Goal: Contribute content

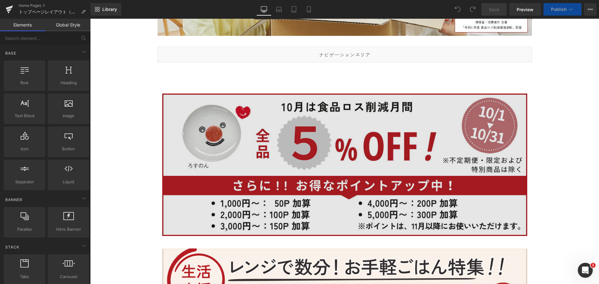
click at [398, 132] on img at bounding box center [344, 165] width 365 height 143
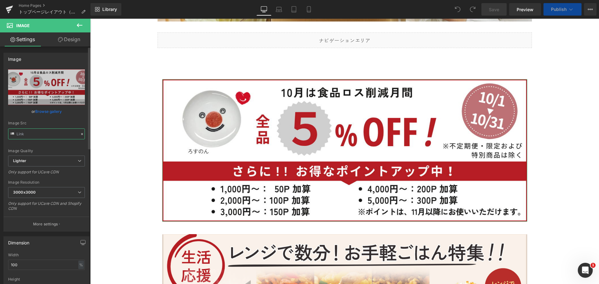
click at [66, 137] on input "text" at bounding box center [46, 134] width 77 height 11
click at [80, 135] on icon at bounding box center [82, 134] width 4 height 4
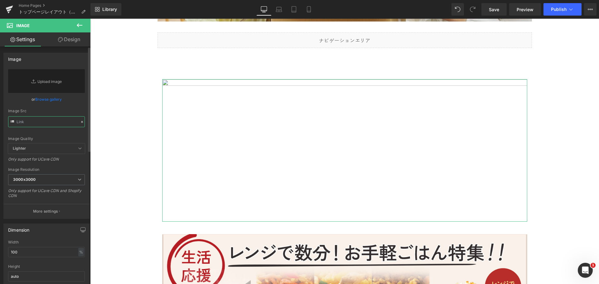
click at [62, 123] on input "text" at bounding box center [46, 121] width 77 height 11
click at [59, 120] on input "text" at bounding box center [46, 121] width 77 height 11
click at [28, 124] on input "text" at bounding box center [46, 121] width 77 height 11
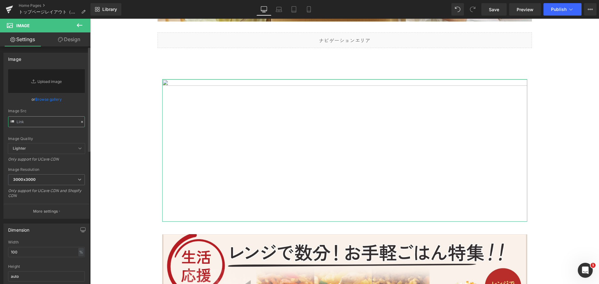
paste input "[URL][DOMAIN_NAME]"
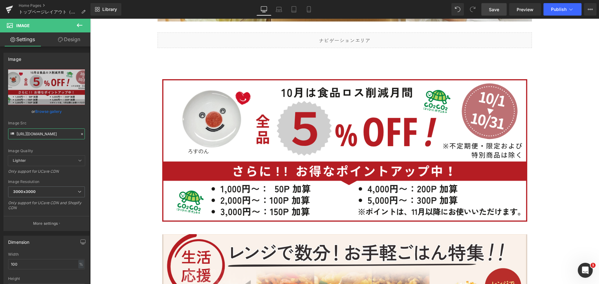
type input "[URL][DOMAIN_NAME]"
click at [493, 11] on span "Save" at bounding box center [494, 9] width 10 height 7
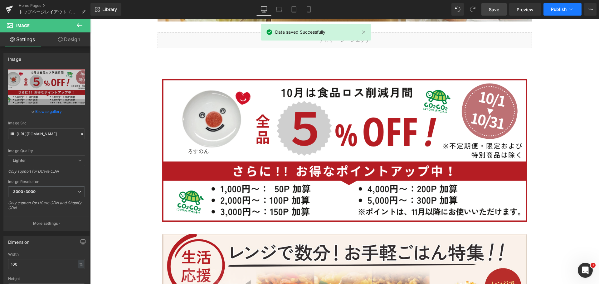
click at [562, 9] on span "Publish" at bounding box center [559, 9] width 16 height 5
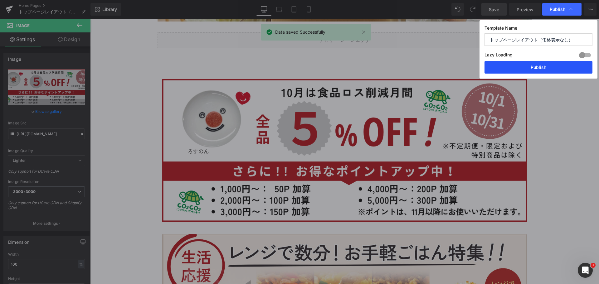
click at [558, 71] on button "Publish" at bounding box center [539, 67] width 108 height 12
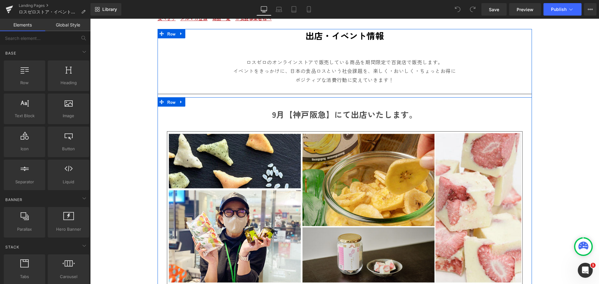
scroll to position [62, 0]
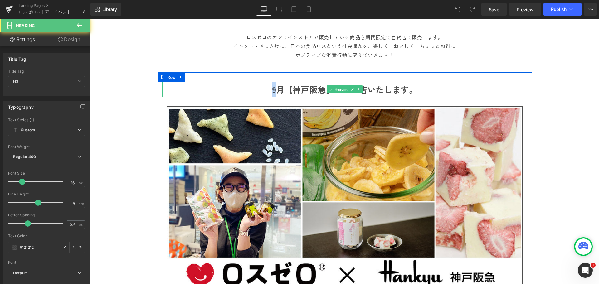
drag, startPoint x: 275, startPoint y: 90, endPoint x: 266, endPoint y: 91, distance: 9.4
click at [266, 91] on h3 "9月【神戸阪急】にて出店いたします。" at bounding box center [344, 89] width 365 height 15
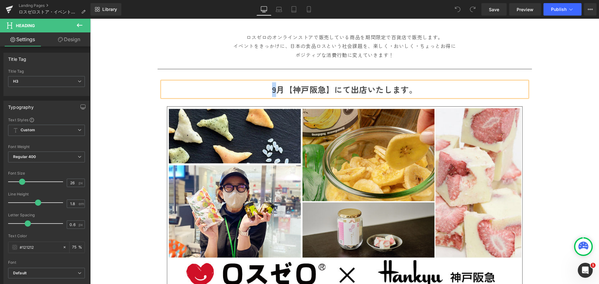
click at [267, 83] on h3 "9月【神戸阪急】にて出店いたします。" at bounding box center [344, 89] width 365 height 15
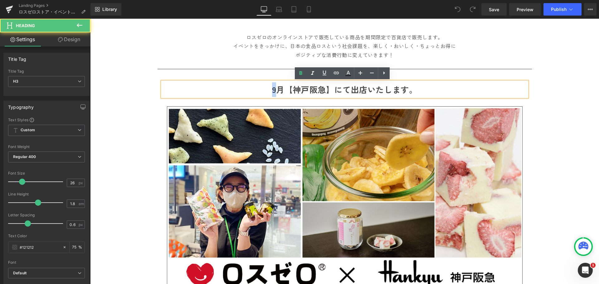
click at [273, 88] on b "9月【神戸阪急】にて出店いたします。" at bounding box center [344, 90] width 145 height 12
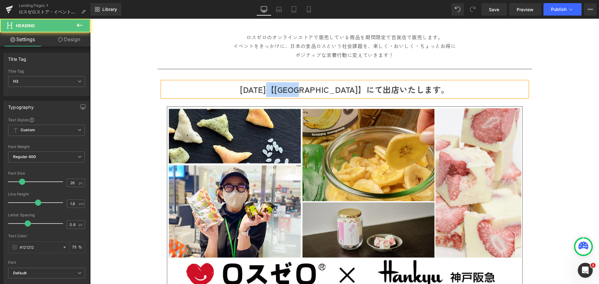
drag, startPoint x: 294, startPoint y: 90, endPoint x: 344, endPoint y: 90, distance: 50.5
click at [344, 90] on b "10月11日【神戸阪急】にて出店いたします。" at bounding box center [344, 90] width 209 height 12
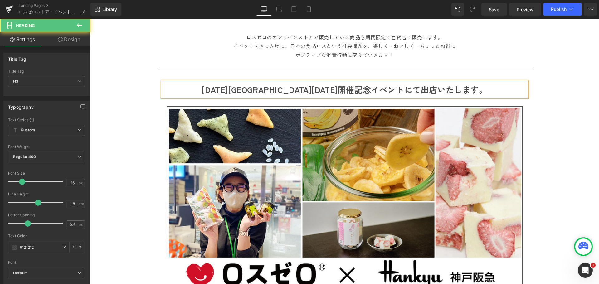
click at [250, 89] on b "10月11日マスターズ花園2025開催記念イベントにて出店いたします。" at bounding box center [344, 90] width 285 height 12
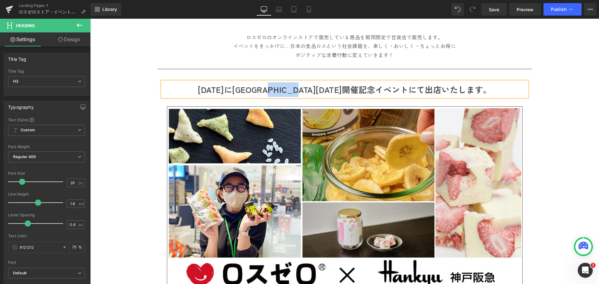
drag, startPoint x: 309, startPoint y: 91, endPoint x: 339, endPoint y: 90, distance: 30.3
click at [339, 90] on b "10月11日にマスターズ花園2025開催記念イベントにて出店いたします。" at bounding box center [345, 90] width 294 height 12
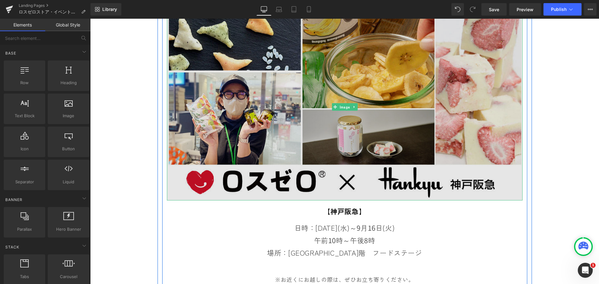
scroll to position [156, 0]
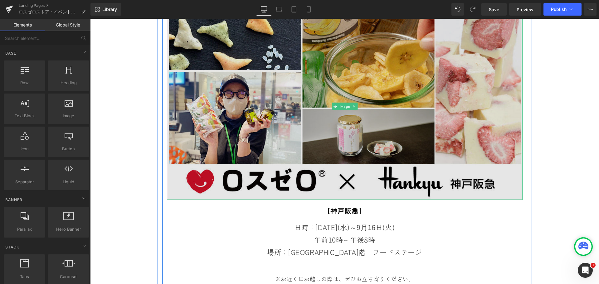
click at [259, 130] on img at bounding box center [345, 106] width 356 height 187
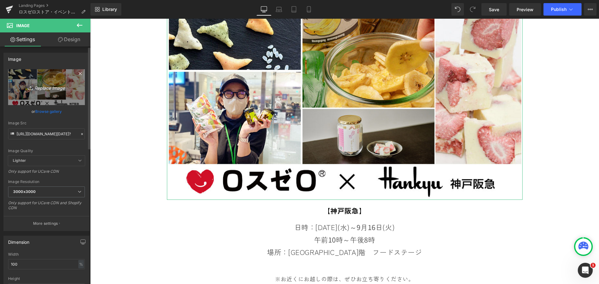
click at [54, 99] on link "Replace Image" at bounding box center [46, 87] width 77 height 36
type input "C:\fakepath\hanazono-2025.png"
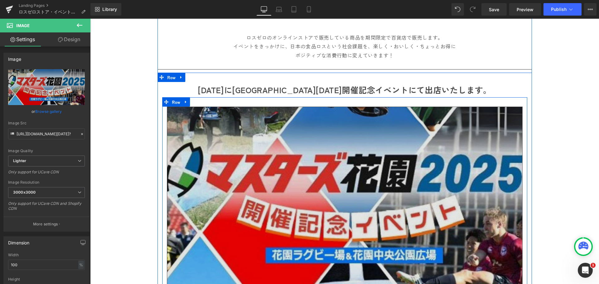
scroll to position [62, 0]
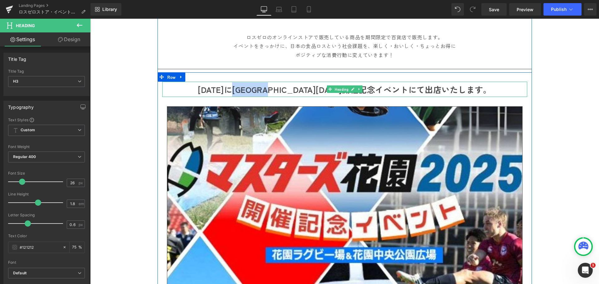
drag, startPoint x: 251, startPoint y: 88, endPoint x: 305, endPoint y: 89, distance: 53.7
click at [305, 89] on b "10月11日にマスターズ花園2025開催記念イベントにて出店いたします。" at bounding box center [345, 90] width 294 height 12
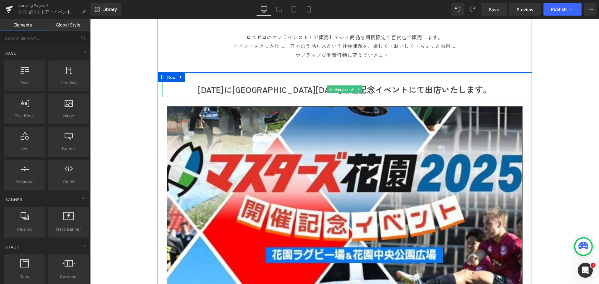
click at [312, 89] on b "10月11日にマスターズ花園2025開催記念イベントにて出店いたします。" at bounding box center [345, 90] width 294 height 12
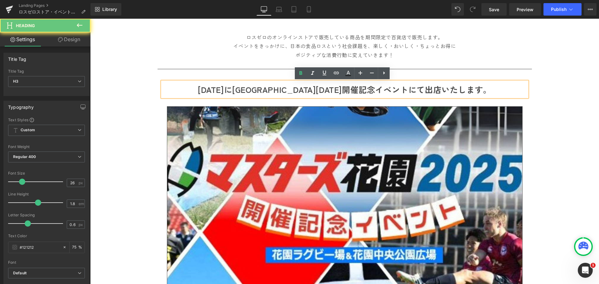
click at [324, 88] on b "10月11日にマスターズ花園2025開催記念イベントにて出店いたします。" at bounding box center [345, 90] width 294 height 12
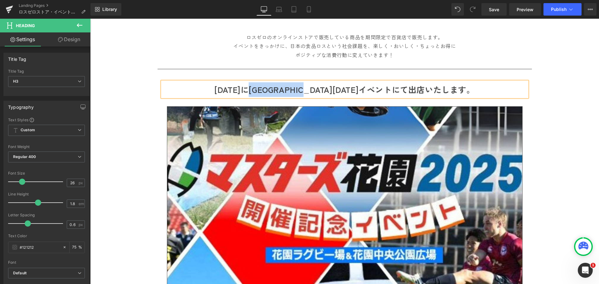
drag, startPoint x: 266, startPoint y: 90, endPoint x: 314, endPoint y: 84, distance: 48.7
click at [339, 93] on b "10月11日にマスターズ花園2025イベントにて出店いたします。" at bounding box center [344, 90] width 260 height 12
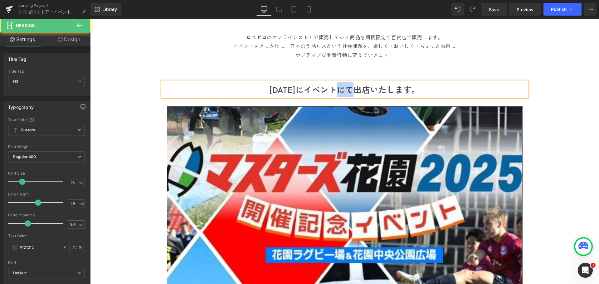
drag, startPoint x: 336, startPoint y: 91, endPoint x: 351, endPoint y: 90, distance: 15.1
click at [351, 90] on b "10月11日にイベントにて出店いたします。" at bounding box center [344, 90] width 151 height 12
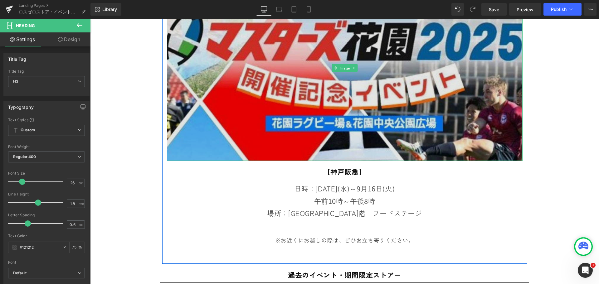
scroll to position [187, 0]
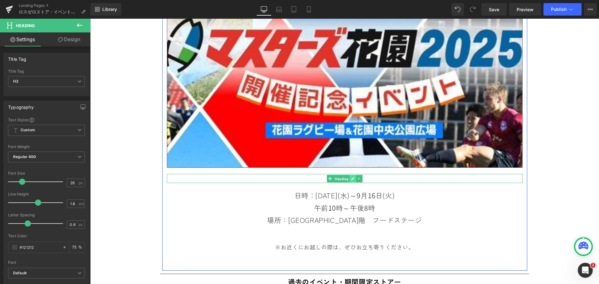
click at [351, 178] on icon at bounding box center [352, 179] width 3 height 4
click at [349, 178] on b "【神戸阪急】" at bounding box center [345, 178] width 42 height 10
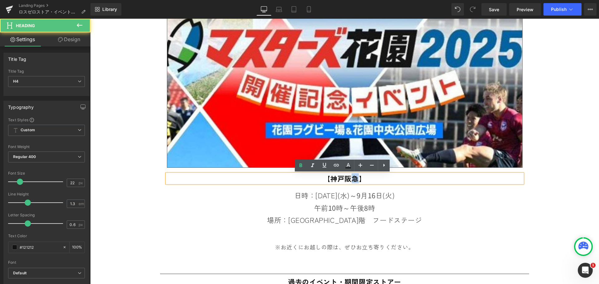
click at [355, 179] on b "【神戸阪急】" at bounding box center [345, 178] width 42 height 10
click at [377, 176] on h4 "【神戸阪急】" at bounding box center [345, 178] width 356 height 9
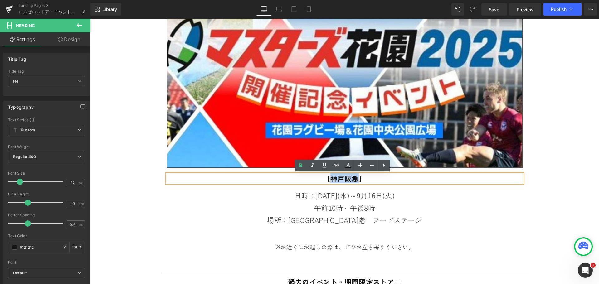
drag, startPoint x: 357, startPoint y: 178, endPoint x: 329, endPoint y: 181, distance: 27.9
click at [329, 181] on b "【神戸阪急】" at bounding box center [345, 178] width 42 height 10
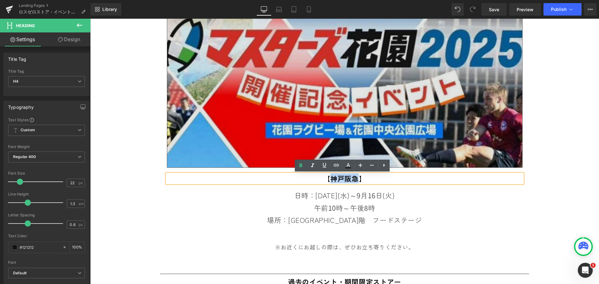
paste div
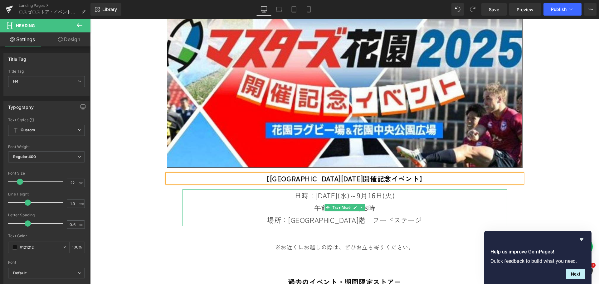
drag, startPoint x: 312, startPoint y: 199, endPoint x: 302, endPoint y: 197, distance: 10.1
click at [312, 199] on span "日時：2025年9月10日(水)～9月16" at bounding box center [335, 195] width 81 height 10
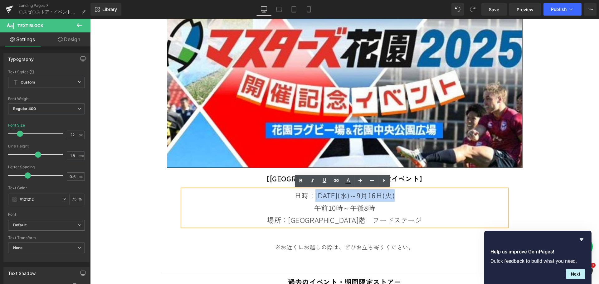
drag, startPoint x: 300, startPoint y: 197, endPoint x: 407, endPoint y: 200, distance: 106.7
click at [407, 200] on div "日時：2025年9月10日(水)～9月16 日(火) 午前10時～午後8時 場所：神戸阪急　本館地階　フードステージ" at bounding box center [345, 207] width 324 height 37
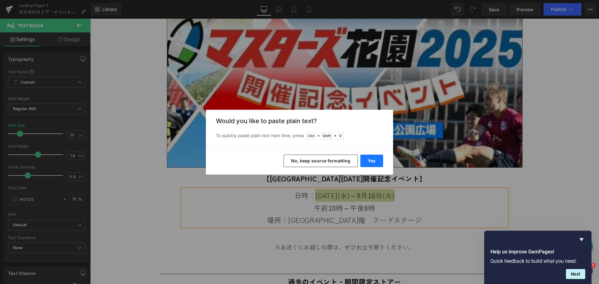
click at [375, 162] on button "Yes" at bounding box center [371, 161] width 23 height 12
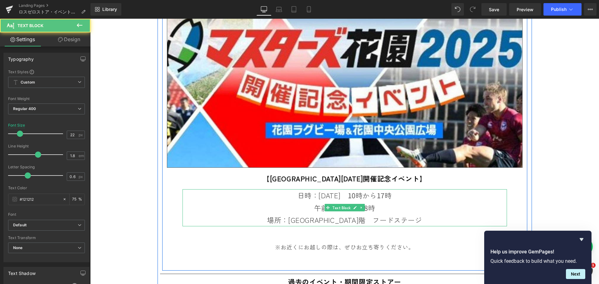
drag, startPoint x: 353, startPoint y: 196, endPoint x: 402, endPoint y: 195, distance: 49.6
click at [392, 195] on span "日時：10月11日土曜日　10時から17時" at bounding box center [345, 195] width 94 height 10
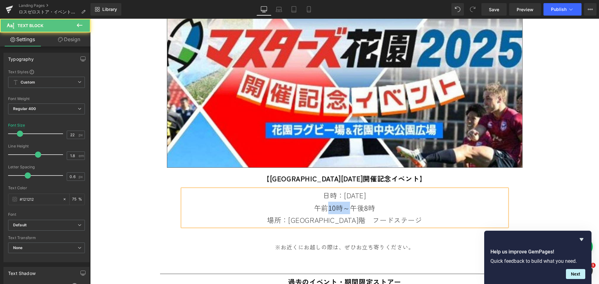
drag, startPoint x: 326, startPoint y: 208, endPoint x: 345, endPoint y: 208, distance: 19.0
click at [345, 208] on span "午前10時～午後8時" at bounding box center [344, 208] width 61 height 10
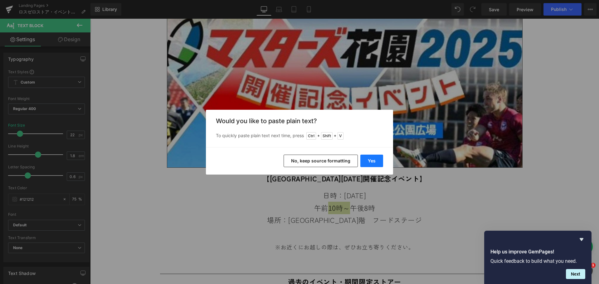
click at [381, 162] on button "Yes" at bounding box center [371, 161] width 23 height 12
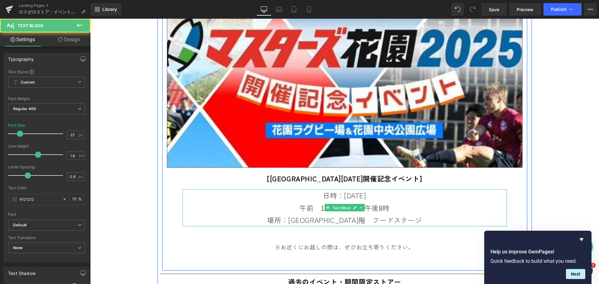
click at [407, 197] on div "日時：10月11日土曜日 午前　10時から17時午後8時 場所：神戸阪急　本館地階　フードステージ" at bounding box center [345, 207] width 324 height 37
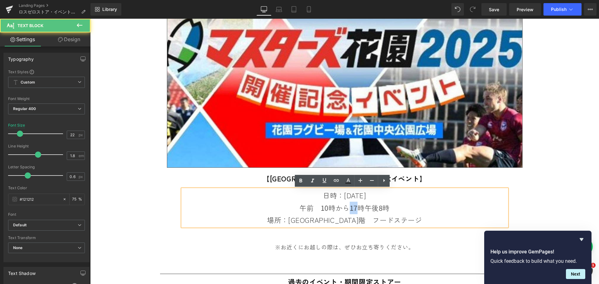
drag, startPoint x: 348, startPoint y: 208, endPoint x: 356, endPoint y: 207, distance: 8.5
click at [355, 209] on span "午前　10時から17時午後8時" at bounding box center [345, 208] width 90 height 10
click at [363, 206] on span "午前　10時から17時午後8時" at bounding box center [345, 208] width 90 height 10
click at [324, 209] on span "午前　10時から17時午後8時" at bounding box center [345, 208] width 90 height 10
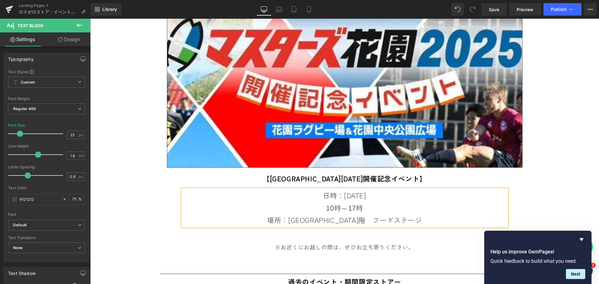
click at [399, 197] on div "日時：10月11日土曜日 10時～17時 場所：神戸阪急　本館地階　フードステージ" at bounding box center [345, 207] width 324 height 37
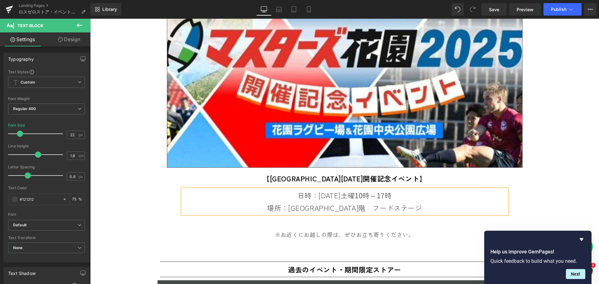
click at [412, 211] on span "場所：神戸阪急　本館地階　フードステージ" at bounding box center [344, 208] width 155 height 10
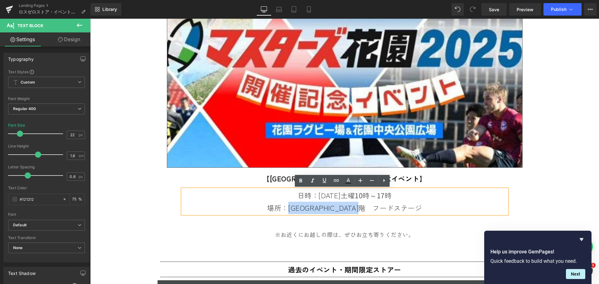
drag, startPoint x: 413, startPoint y: 210, endPoint x: 294, endPoint y: 211, distance: 119.2
click at [294, 211] on span "場所：神戸阪急　本館地階　フードステージ" at bounding box center [344, 208] width 155 height 10
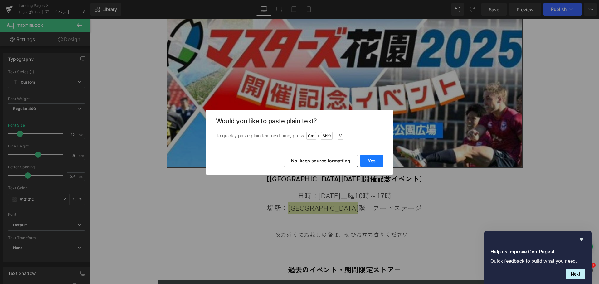
click at [378, 165] on button "Yes" at bounding box center [371, 161] width 23 height 12
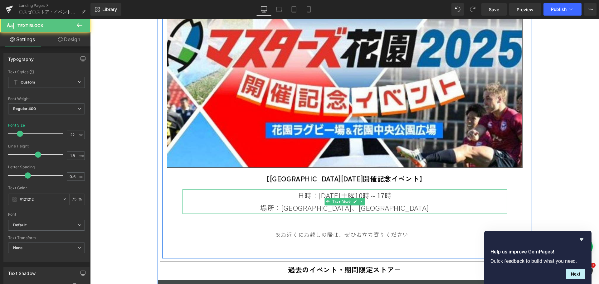
click at [361, 208] on span "場所：東大阪市花園ラグビー場、花園中央公園噴水広場" at bounding box center [344, 208] width 169 height 10
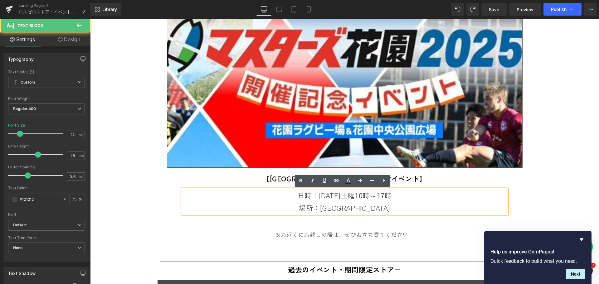
click at [359, 208] on span "場所：東大阪市花園ラグビー場花園中央公園噴水広場" at bounding box center [344, 208] width 91 height 10
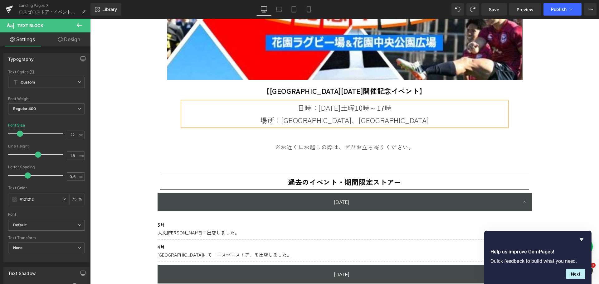
scroll to position [281, 0]
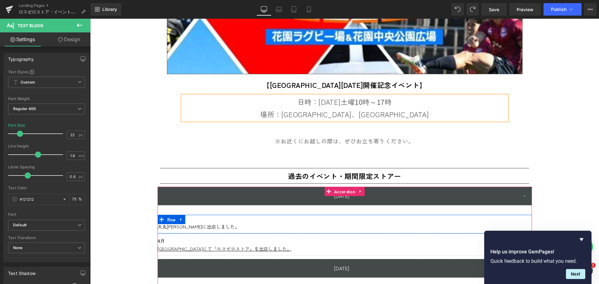
click at [180, 218] on icon at bounding box center [181, 219] width 4 height 5
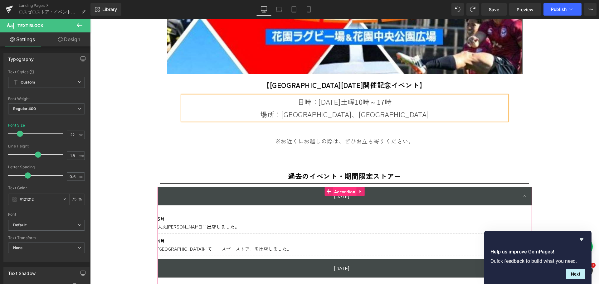
click at [337, 190] on span "Accordion" at bounding box center [345, 191] width 24 height 9
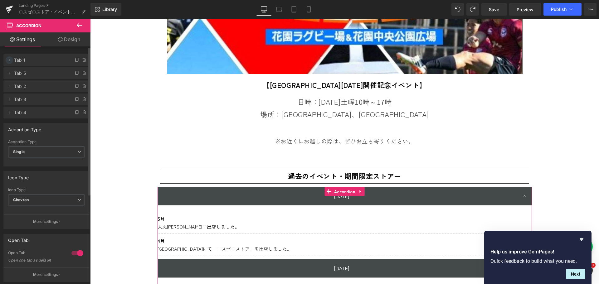
click at [9, 61] on icon at bounding box center [9, 60] width 5 height 5
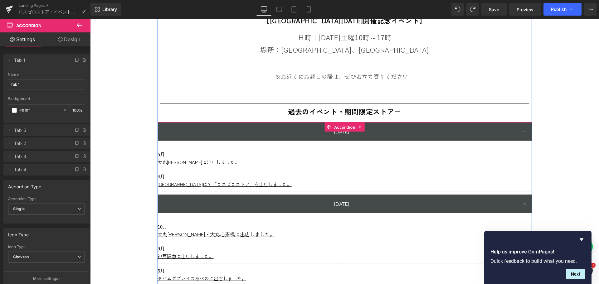
scroll to position [374, 0]
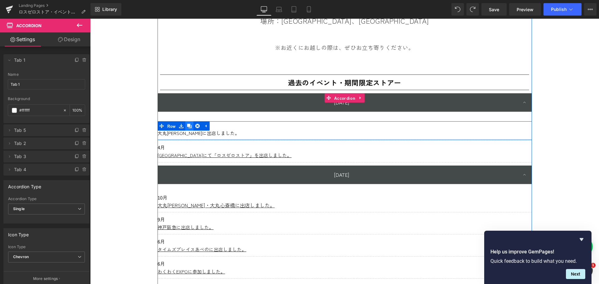
click at [187, 126] on icon at bounding box center [189, 126] width 4 height 4
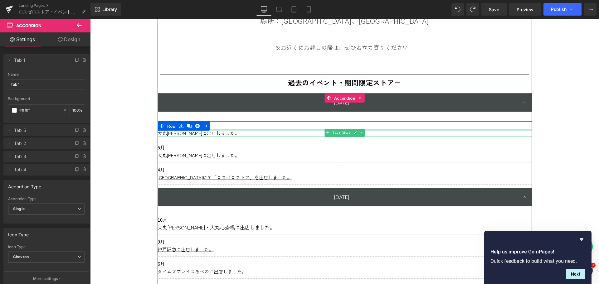
drag, startPoint x: 211, startPoint y: 129, endPoint x: 170, endPoint y: 126, distance: 41.6
click at [212, 129] on div at bounding box center [345, 130] width 374 height 2
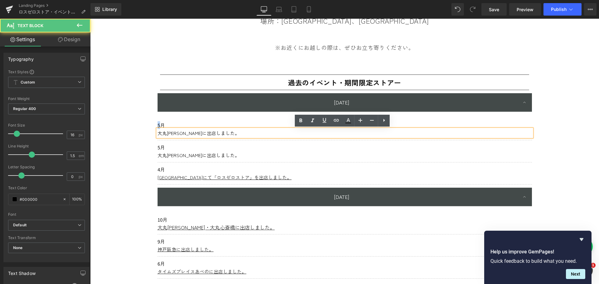
drag, startPoint x: 158, startPoint y: 124, endPoint x: 151, endPoint y: 124, distance: 7.2
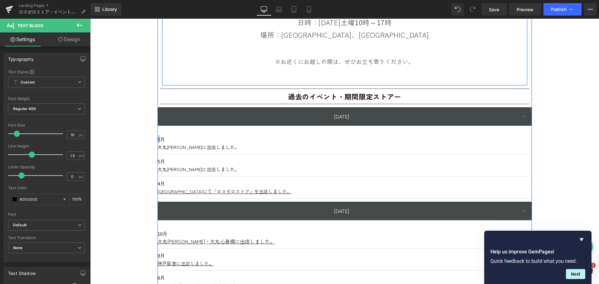
scroll to position [361, 0]
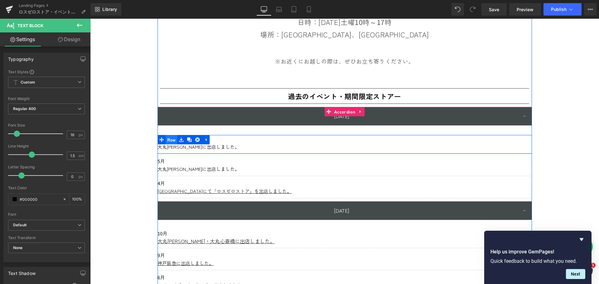
drag, startPoint x: 158, startPoint y: 139, endPoint x: 174, endPoint y: 140, distance: 16.5
click at [159, 139] on icon at bounding box center [161, 140] width 4 height 4
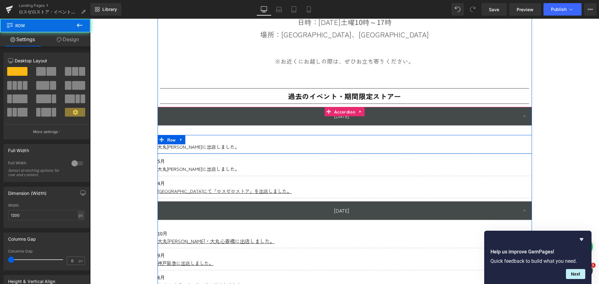
click at [185, 144] on span "大丸梅田に出店しました。" at bounding box center [199, 147] width 82 height 7
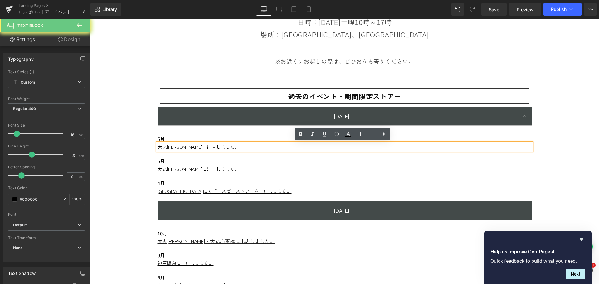
click at [191, 143] on div "大丸梅田に出店しました。" at bounding box center [345, 147] width 374 height 8
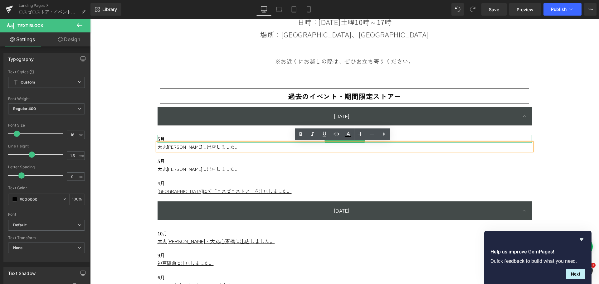
click at [158, 139] on span "5月" at bounding box center [161, 139] width 7 height 7
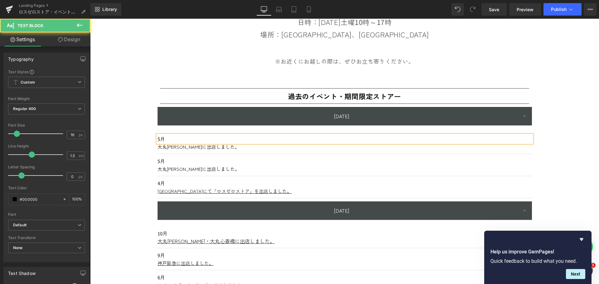
click at [159, 138] on span "5月" at bounding box center [161, 139] width 7 height 7
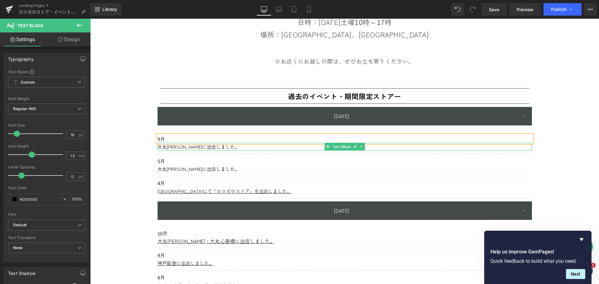
click at [166, 147] on span "大丸梅田に出店しました。" at bounding box center [199, 147] width 82 height 7
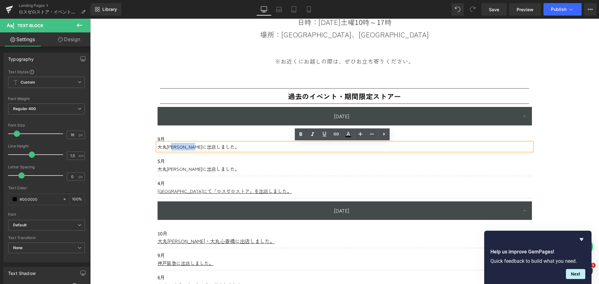
drag, startPoint x: 173, startPoint y: 147, endPoint x: 154, endPoint y: 149, distance: 19.1
click at [158, 149] on div "大丸梅田に出店しました。" at bounding box center [345, 147] width 374 height 8
click at [169, 148] on span "大丸梅田に出店しました。" at bounding box center [199, 147] width 82 height 7
drag, startPoint x: 172, startPoint y: 148, endPoint x: 156, endPoint y: 147, distance: 16.2
click at [158, 147] on span "大丸梅田に出店しました。" at bounding box center [199, 147] width 82 height 7
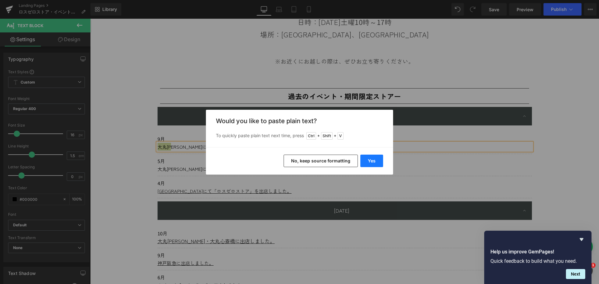
click at [368, 161] on button "Yes" at bounding box center [371, 161] width 23 height 12
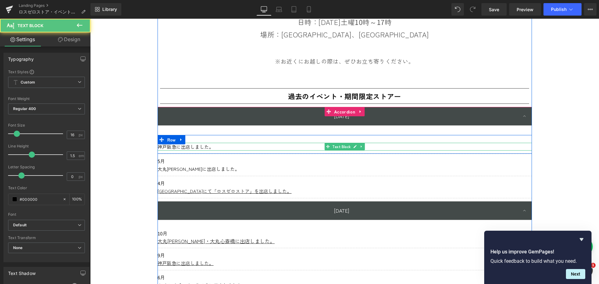
click at [236, 148] on p "神戸阪急に出店しました。" at bounding box center [345, 147] width 374 height 8
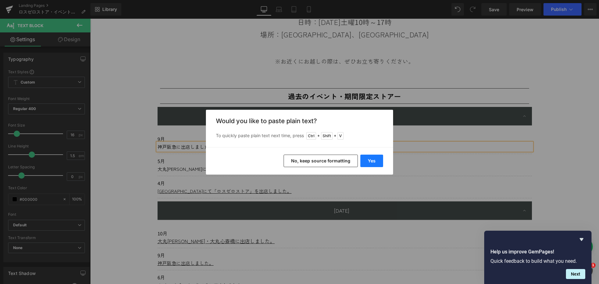
click at [368, 160] on button "Yes" at bounding box center [371, 161] width 23 height 12
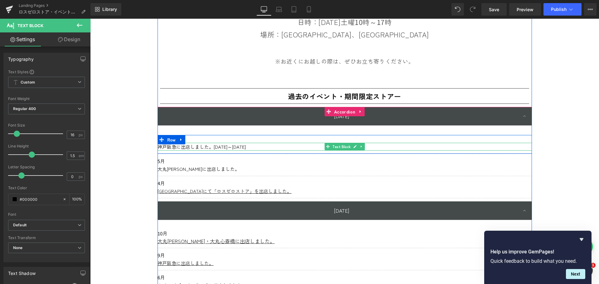
click at [209, 146] on span "神戸阪急に出店しました。2025年9月10日(水)～9月16日" at bounding box center [202, 147] width 88 height 7
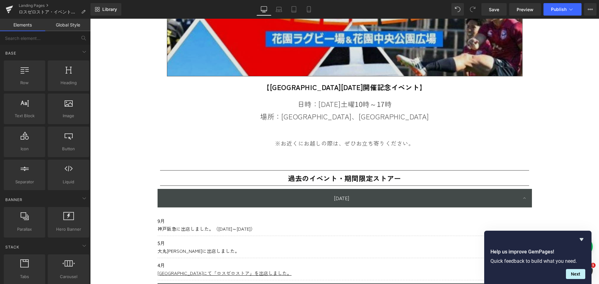
scroll to position [236, 0]
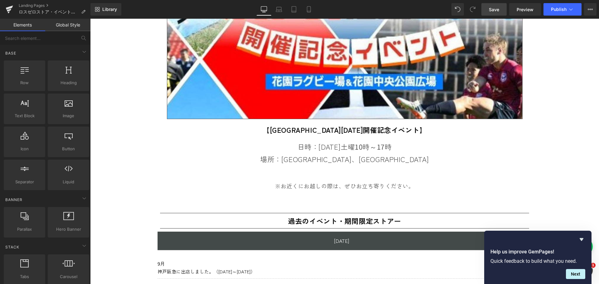
drag, startPoint x: 489, startPoint y: 10, endPoint x: 444, endPoint y: 40, distance: 54.5
click at [489, 10] on span "Save" at bounding box center [494, 9] width 10 height 7
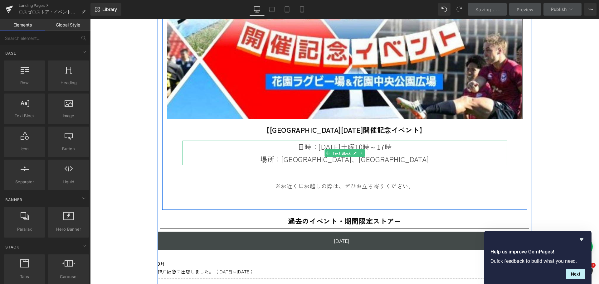
click at [346, 146] on span "日時：10月11日土曜" at bounding box center [326, 147] width 57 height 10
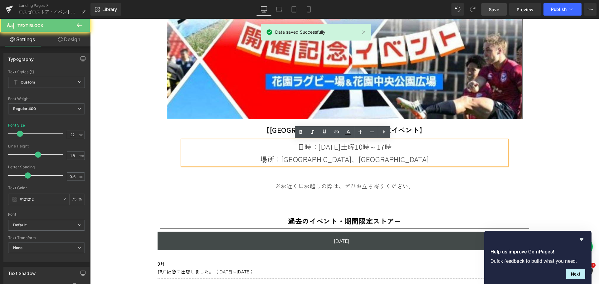
click at [353, 144] on span "日時：10月11日土曜" at bounding box center [326, 147] width 57 height 10
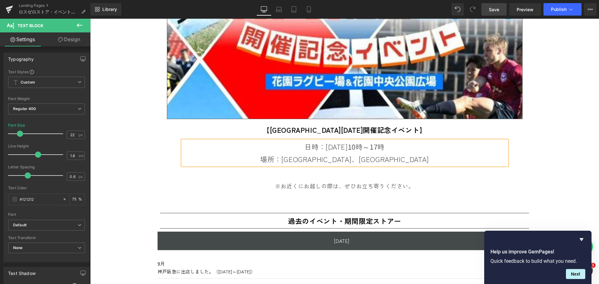
click at [492, 9] on span "Save" at bounding box center [494, 9] width 10 height 7
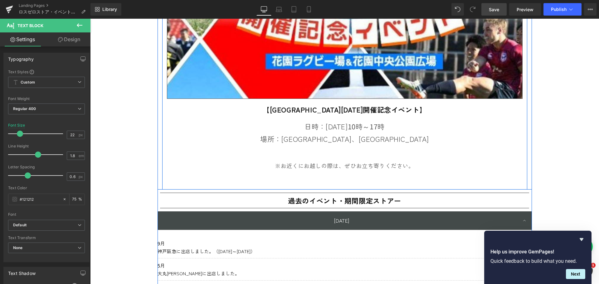
scroll to position [267, 0]
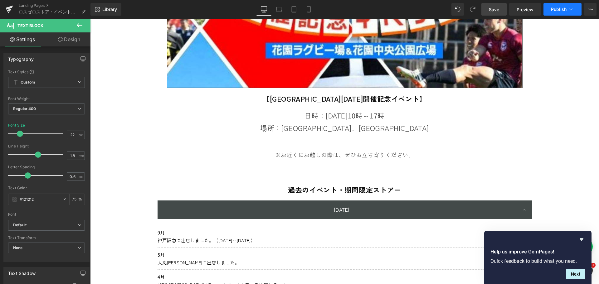
click at [559, 10] on span "Publish" at bounding box center [559, 9] width 16 height 5
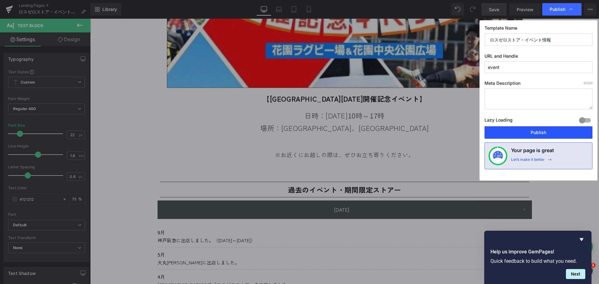
drag, startPoint x: 545, startPoint y: 137, endPoint x: 500, endPoint y: 107, distance: 53.8
click at [545, 137] on button "Publish" at bounding box center [539, 132] width 108 height 12
